Goal: Communication & Community: Answer question/provide support

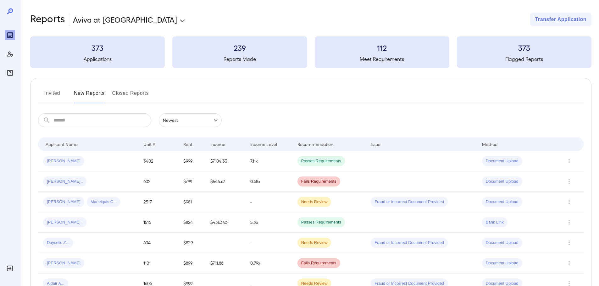
click at [46, 92] on button "Invited" at bounding box center [52, 95] width 28 height 15
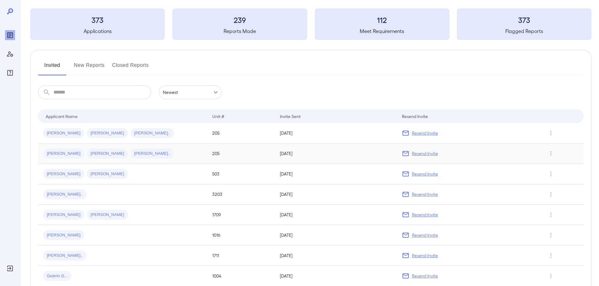
scroll to position [94, 0]
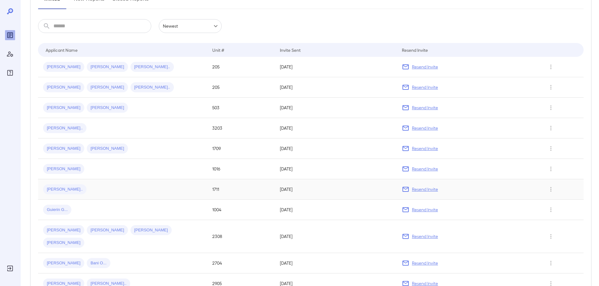
drag, startPoint x: 70, startPoint y: 185, endPoint x: 138, endPoint y: 185, distance: 68.2
click at [69, 185] on div "[PERSON_NAME].." at bounding box center [122, 190] width 159 height 10
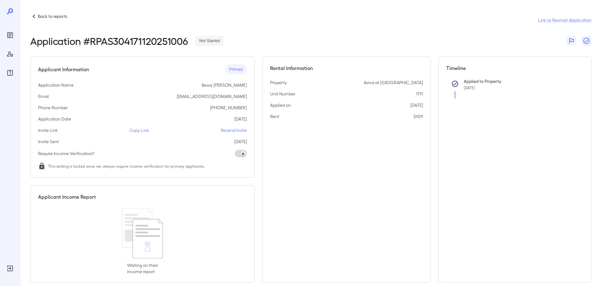
click at [132, 130] on p "Copy Link" at bounding box center [139, 130] width 19 height 6
